Goal: Task Accomplishment & Management: Use online tool/utility

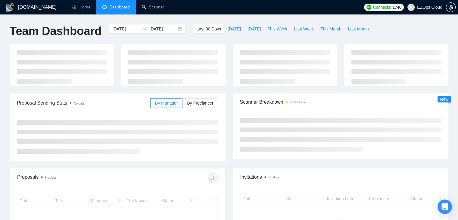
click at [122, 7] on span "Dashboard" at bounding box center [120, 7] width 20 height 5
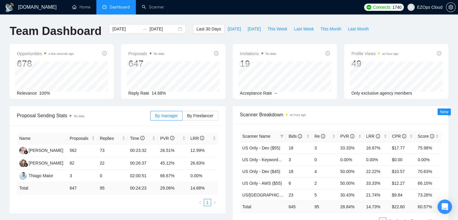
click at [122, 7] on span "Dashboard" at bounding box center [120, 7] width 20 height 5
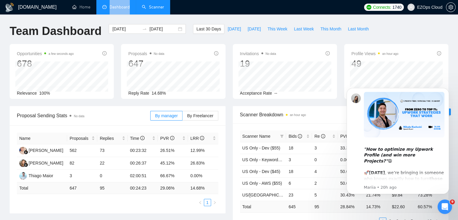
click at [148, 8] on link "Scanner" at bounding box center [153, 7] width 22 height 5
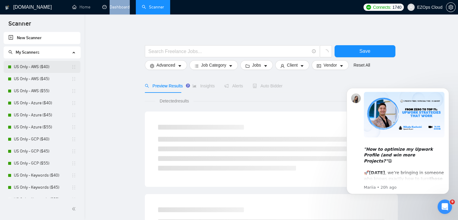
click at [36, 67] on link "US Only - AWS ($40)" at bounding box center [42, 67] width 57 height 12
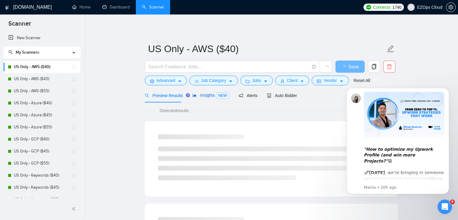
click at [206, 94] on span "Insights NEW" at bounding box center [210, 95] width 37 height 5
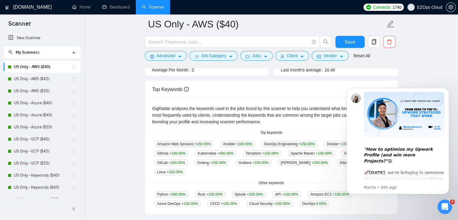
scroll to position [81, 0]
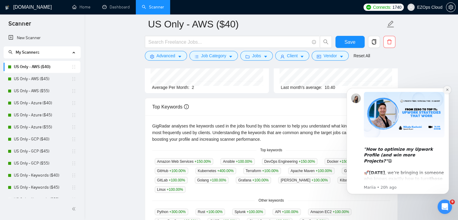
click at [448, 90] on icon "Dismiss notification" at bounding box center [446, 89] width 3 height 3
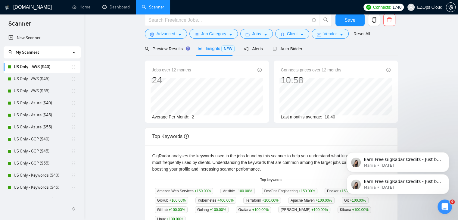
scroll to position [0, 0]
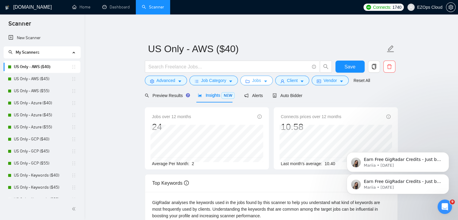
click at [254, 78] on span "Jobs" at bounding box center [256, 80] width 9 height 7
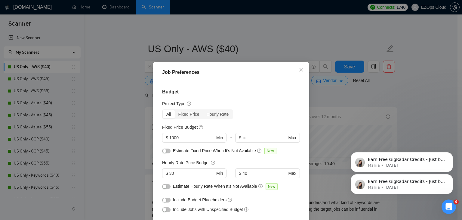
click at [292, 44] on div "Job Preferences Budget Project Type All Fixed Price Hourly Rate Fixed Price Bud…" at bounding box center [231, 110] width 462 height 220
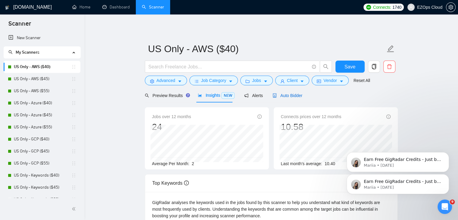
click at [277, 96] on span "Auto Bidder" at bounding box center [287, 95] width 30 height 5
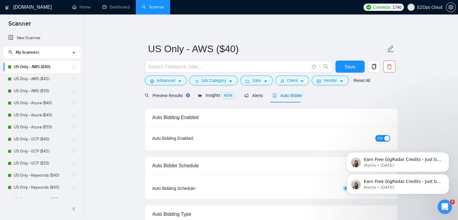
checkbox input "true"
click at [447, 153] on icon "Dismiss notification" at bounding box center [446, 153] width 3 height 3
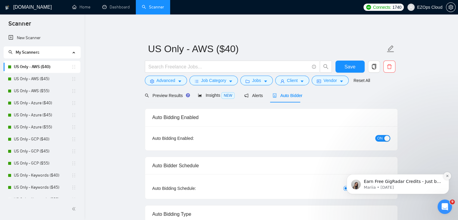
click at [445, 177] on button "Dismiss notification" at bounding box center [447, 176] width 8 height 8
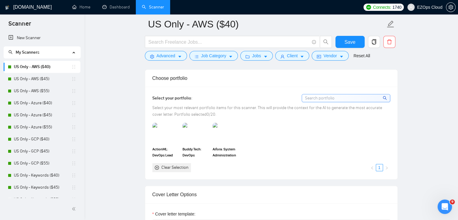
scroll to position [531, 0]
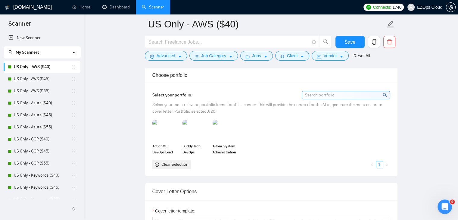
click at [174, 163] on div "Clear Selection" at bounding box center [174, 164] width 27 height 7
click at [153, 163] on div "Clear Selection" at bounding box center [171, 164] width 39 height 9
click at [156, 164] on icon "close-circle" at bounding box center [157, 164] width 4 height 4
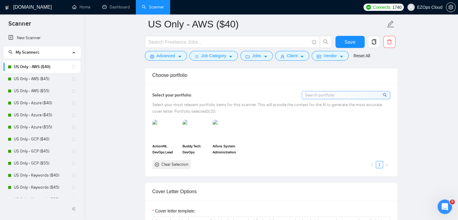
click at [337, 91] on input at bounding box center [346, 95] width 88 height 8
click at [336, 93] on input at bounding box center [346, 95] width 88 height 8
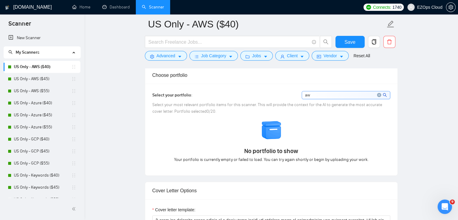
type input "a"
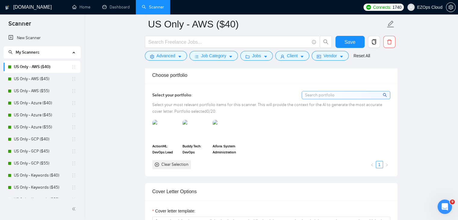
click at [293, 128] on div "ActionML: DevOps Lead Buddy Tech: DevOps Engineering Aifora: System Administrat…" at bounding box center [270, 143] width 241 height 49
click at [197, 104] on span "Select your most relevant portfolio items for this scanner. This will provide t…" at bounding box center [267, 108] width 230 height 12
click at [50, 89] on link "US Only - AWS ($55)" at bounding box center [42, 91] width 57 height 12
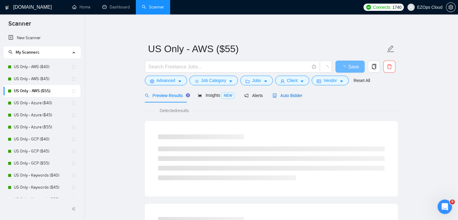
click at [288, 94] on span "Auto Bidder" at bounding box center [287, 95] width 30 height 5
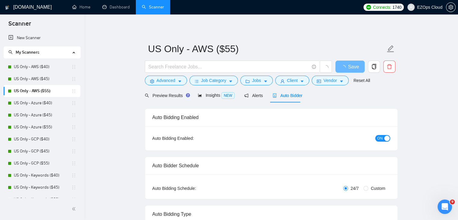
checkbox input "true"
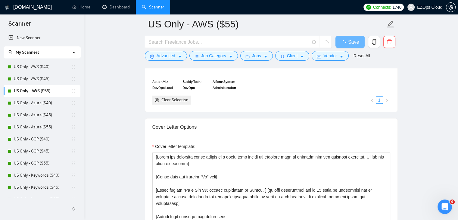
scroll to position [384, 0]
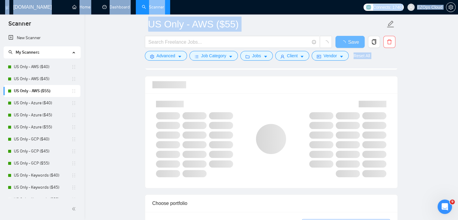
drag, startPoint x: 84, startPoint y: 45, endPoint x: 83, endPoint y: 69, distance: 23.8
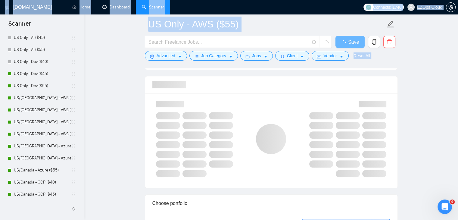
scroll to position [228, 0]
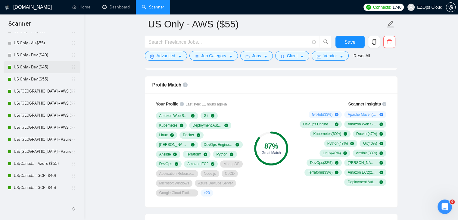
click at [25, 67] on link "US Only - Dev ($45)" at bounding box center [42, 67] width 57 height 12
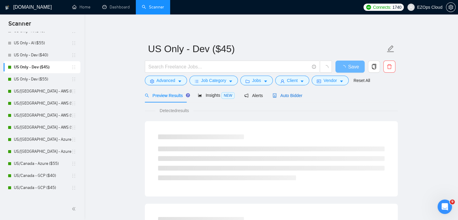
click at [299, 97] on span "Auto Bidder" at bounding box center [287, 95] width 30 height 5
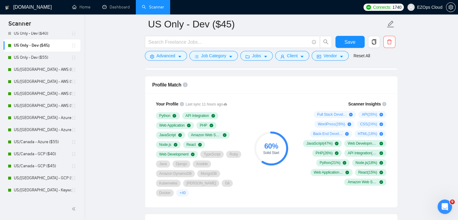
scroll to position [243, 0]
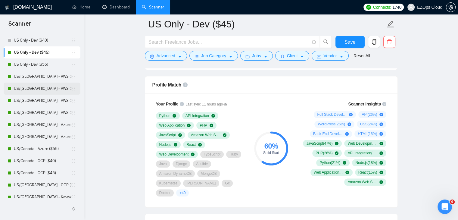
click at [25, 84] on link "US/[GEOGRAPHIC_DATA] - AWS ($40)" at bounding box center [42, 88] width 57 height 12
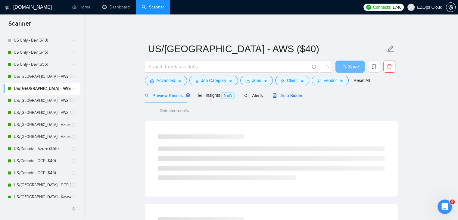
click at [294, 93] on span "Auto Bidder" at bounding box center [287, 95] width 30 height 5
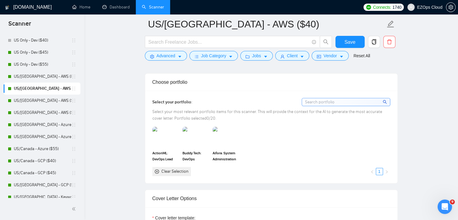
scroll to position [531, 0]
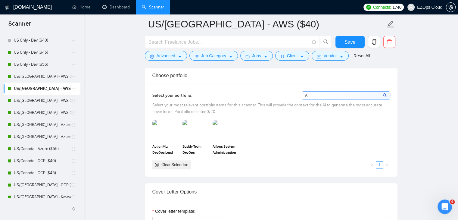
click at [332, 91] on input "A" at bounding box center [346, 95] width 88 height 8
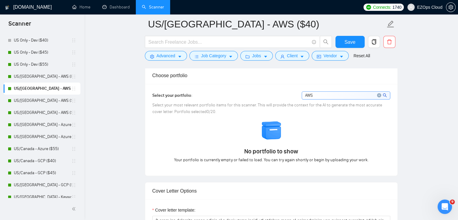
type input "AWS"
click at [379, 94] on icon "close-circle" at bounding box center [379, 95] width 4 height 4
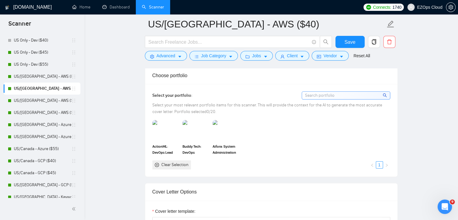
click at [447, 202] on div "Open Intercom Messenger" at bounding box center [445, 207] width 20 height 20
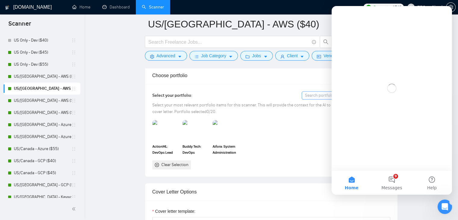
scroll to position [0, 0]
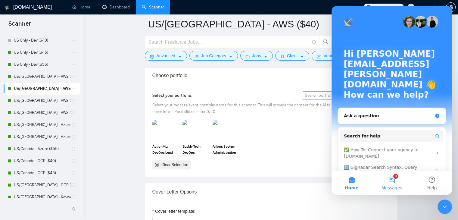
click at [402, 182] on button "9 Messages" at bounding box center [391, 182] width 40 height 24
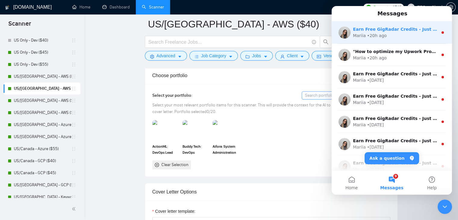
click at [411, 36] on div "Mariia • 20h ago" at bounding box center [395, 36] width 85 height 6
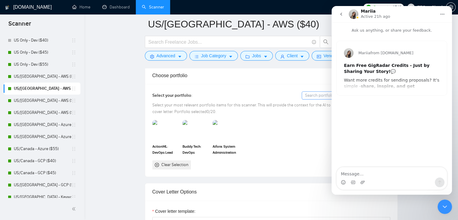
click at [342, 15] on icon "go back" at bounding box center [341, 14] width 5 height 5
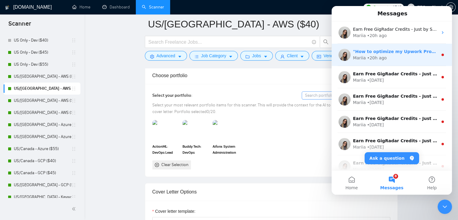
click at [348, 51] on img "Intercom messenger" at bounding box center [344, 55] width 12 height 12
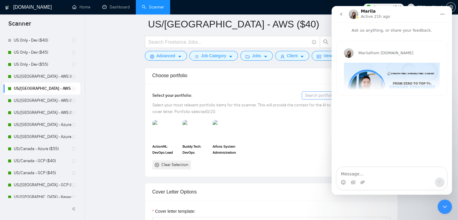
click at [342, 15] on icon "go back" at bounding box center [341, 14] width 5 height 5
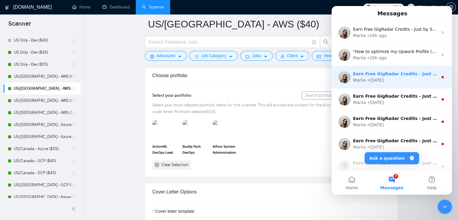
click at [344, 75] on img "Intercom messenger" at bounding box center [344, 77] width 12 height 12
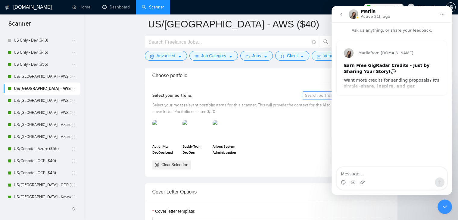
click at [340, 14] on icon "go back" at bounding box center [341, 14] width 2 height 3
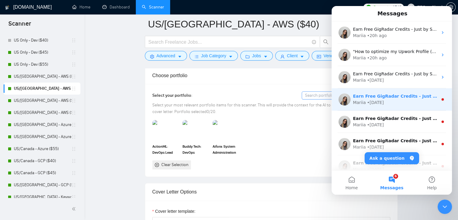
click at [342, 101] on img "Intercom messenger" at bounding box center [344, 99] width 12 height 12
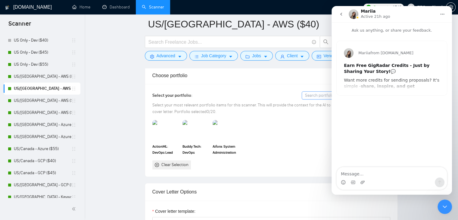
click at [341, 14] on icon "go back" at bounding box center [341, 14] width 5 height 5
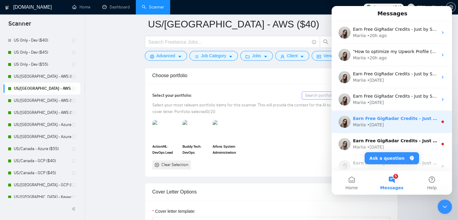
click at [346, 122] on img "Intercom messenger" at bounding box center [344, 122] width 12 height 12
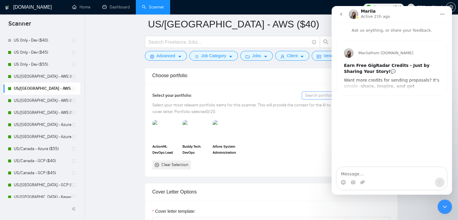
click at [342, 19] on button "go back" at bounding box center [340, 13] width 11 height 11
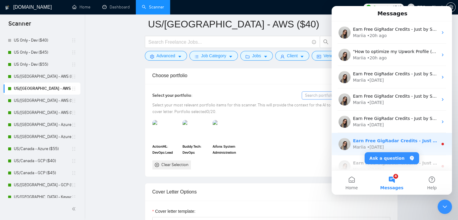
click at [348, 139] on img "Intercom messenger" at bounding box center [344, 144] width 12 height 12
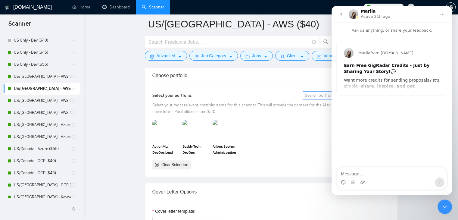
click at [343, 16] on icon "go back" at bounding box center [341, 14] width 5 height 5
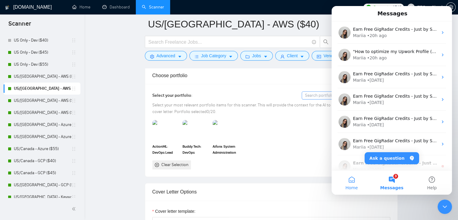
click at [354, 181] on button "Home" at bounding box center [351, 182] width 40 height 24
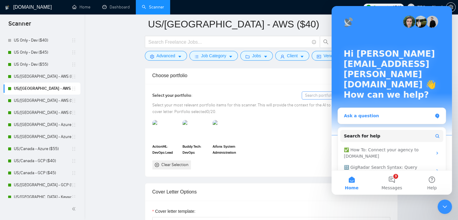
click at [380, 113] on div "Ask a question" at bounding box center [388, 116] width 88 height 6
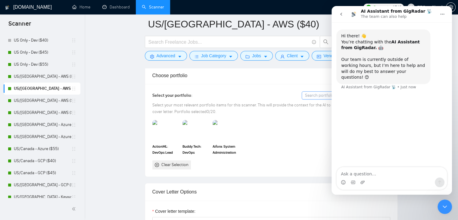
click at [379, 172] on textarea "Ask a question…" at bounding box center [391, 172] width 110 height 10
type textarea "Hi guys! Not all the projects from my profile portfolio are showing up as optio…"
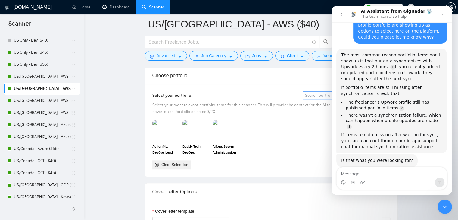
scroll to position [77, 0]
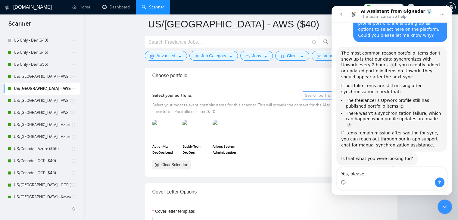
type textarea "Yes, please."
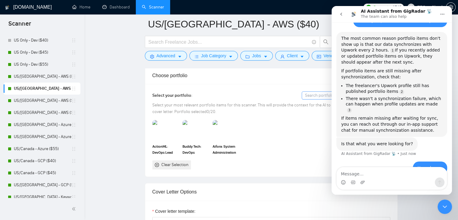
scroll to position [92, 0]
click at [449, 162] on div "1" at bounding box center [391, 158] width 120 height 10
click at [390, 160] on icon "Scroll to bottom" at bounding box center [391, 157] width 5 height 5
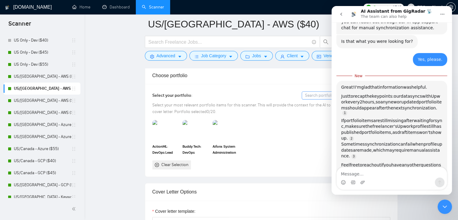
scroll to position [196, 0]
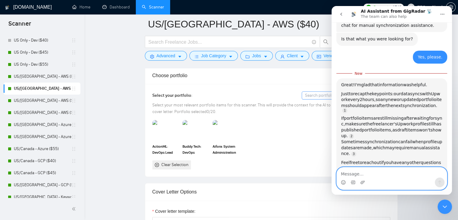
click at [389, 176] on textarea "Message…" at bounding box center [391, 172] width 110 height 10
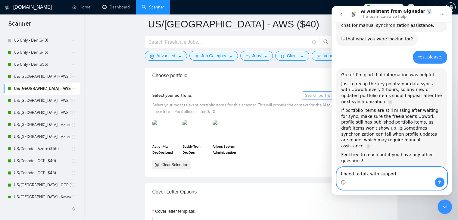
type textarea "I need to talk with support."
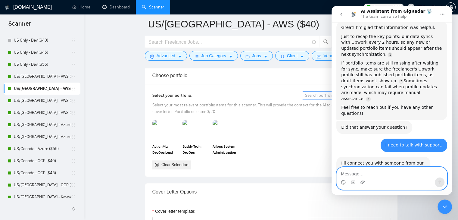
scroll to position [260, 0]
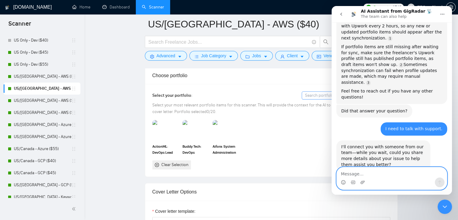
click at [376, 171] on textarea "Message…" at bounding box center [391, 172] width 110 height 10
paste textarea "Hi guys! Not all the projects from my profile portfolio are showing up as optio…"
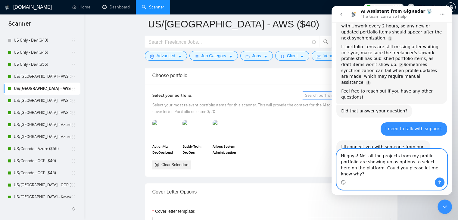
scroll to position [272, 0]
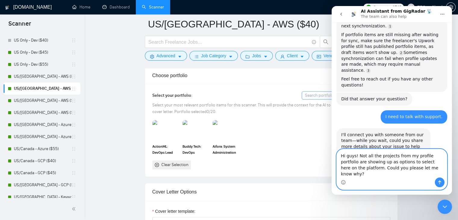
drag, startPoint x: 356, startPoint y: 162, endPoint x: 319, endPoint y: 160, distance: 37.1
click html "AI Assistant from GigRadar 📡 The team can also help Hi there! 👋 You’re chatting…"
type textarea "Not all the projects from my profile portfolio are showing up as options to sel…"
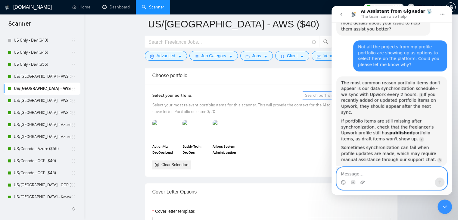
scroll to position [419, 0]
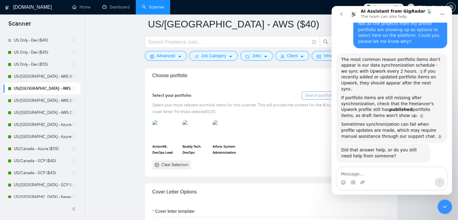
click at [400, 173] on button "No, I still need help 👤" at bounding box center [416, 179] width 56 height 12
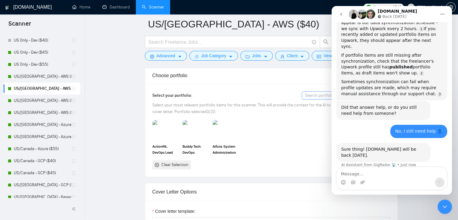
scroll to position [463, 0]
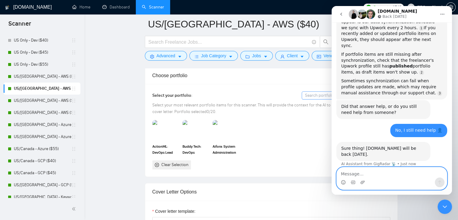
click at [379, 174] on textarea "Message…" at bounding box center [391, 172] width 110 height 10
paste textarea "Hi guys! Not all the projects from my profile portfolio are showing up as optio…"
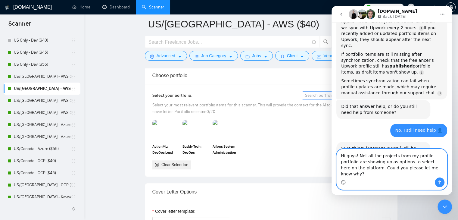
scroll to position [475, 0]
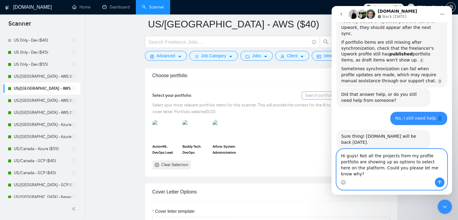
paste textarea "hey've been there for quite some time and weren’t added recently, so I believe …"
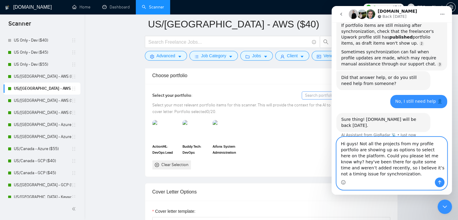
scroll to position [493, 0]
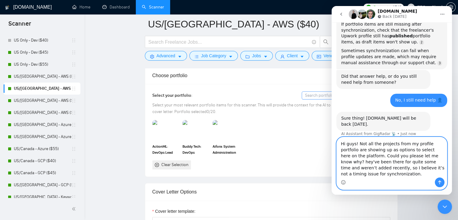
click at [427, 155] on textarea "Hi guys! Not all the projects from my profile portfolio are showing up as optio…" at bounding box center [391, 157] width 110 height 40
click at [406, 144] on textarea "Hi guys! Not all the projects from my profile portfolio are showing up as optio…" at bounding box center [391, 157] width 110 height 40
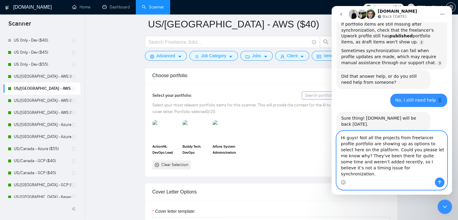
type textarea "Hi guys! Not all the projects from freelancer profile portfolio are showing up …"
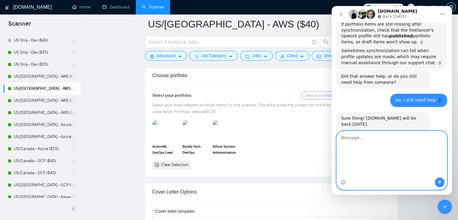
scroll to position [463, 0]
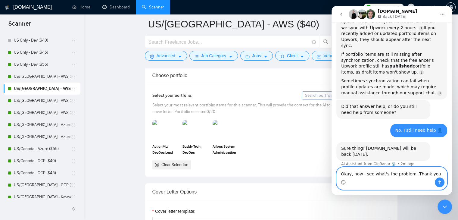
type textarea "Okay, now I see what's the problem. Thank you."
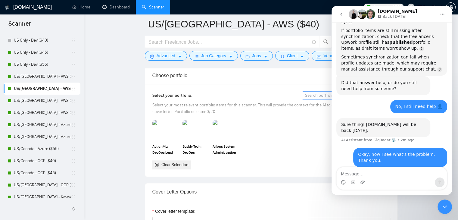
click at [442, 208] on icon "Close Intercom Messenger" at bounding box center [444, 206] width 7 height 7
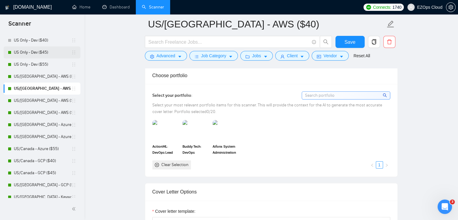
click at [40, 58] on link "US Only - Dev ($45)" at bounding box center [42, 52] width 57 height 12
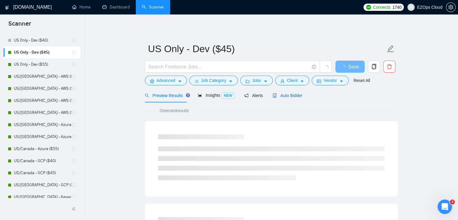
click at [280, 97] on span "Auto Bidder" at bounding box center [287, 95] width 30 height 5
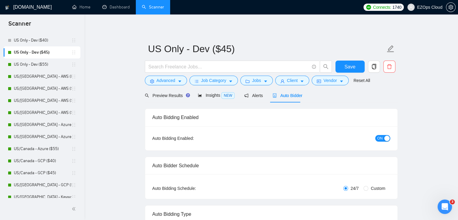
scroll to position [388, 0]
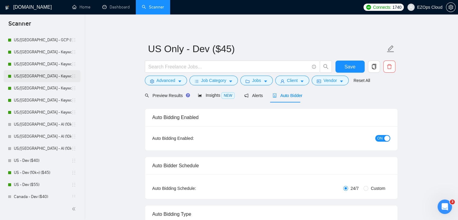
click at [54, 76] on link "US/[GEOGRAPHIC_DATA] - Keywords ($55)" at bounding box center [42, 76] width 57 height 12
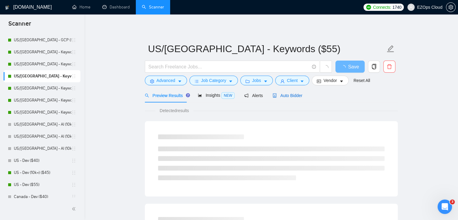
click at [288, 93] on span "Auto Bidder" at bounding box center [287, 95] width 30 height 5
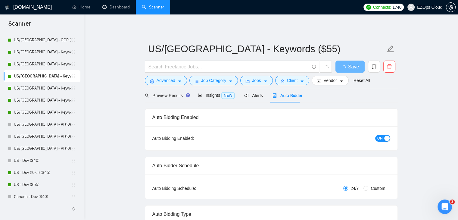
checkbox input "true"
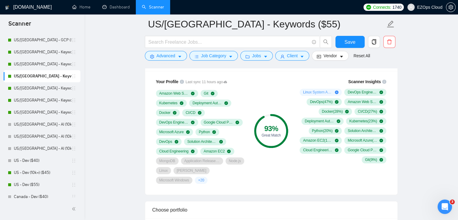
scroll to position [411, 0]
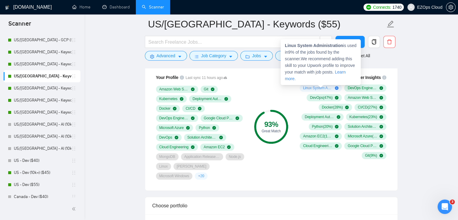
click at [336, 88] on icon "plus-circle" at bounding box center [337, 88] width 4 height 4
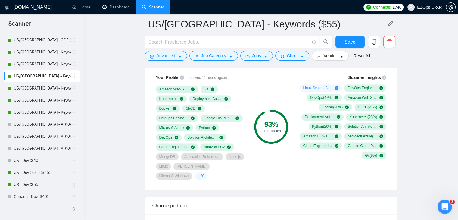
click at [46, 38] on link "US/[GEOGRAPHIC_DATA] - GCP ($55)" at bounding box center [42, 40] width 57 height 12
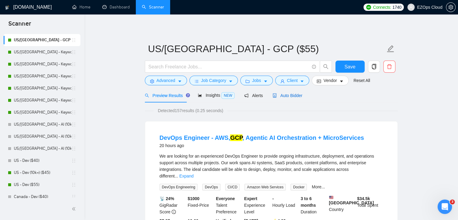
click at [281, 93] on span "Auto Bidder" at bounding box center [287, 95] width 30 height 5
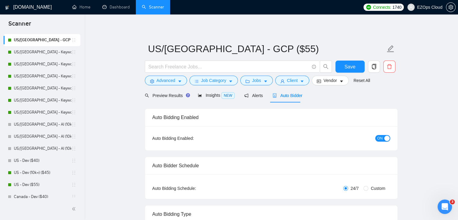
checkbox input "true"
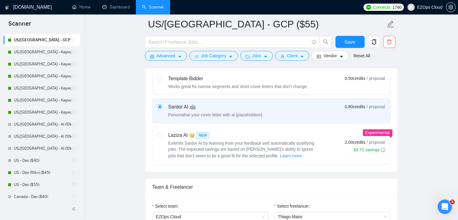
scroll to position [384, 0]
